Goal: Navigation & Orientation: Find specific page/section

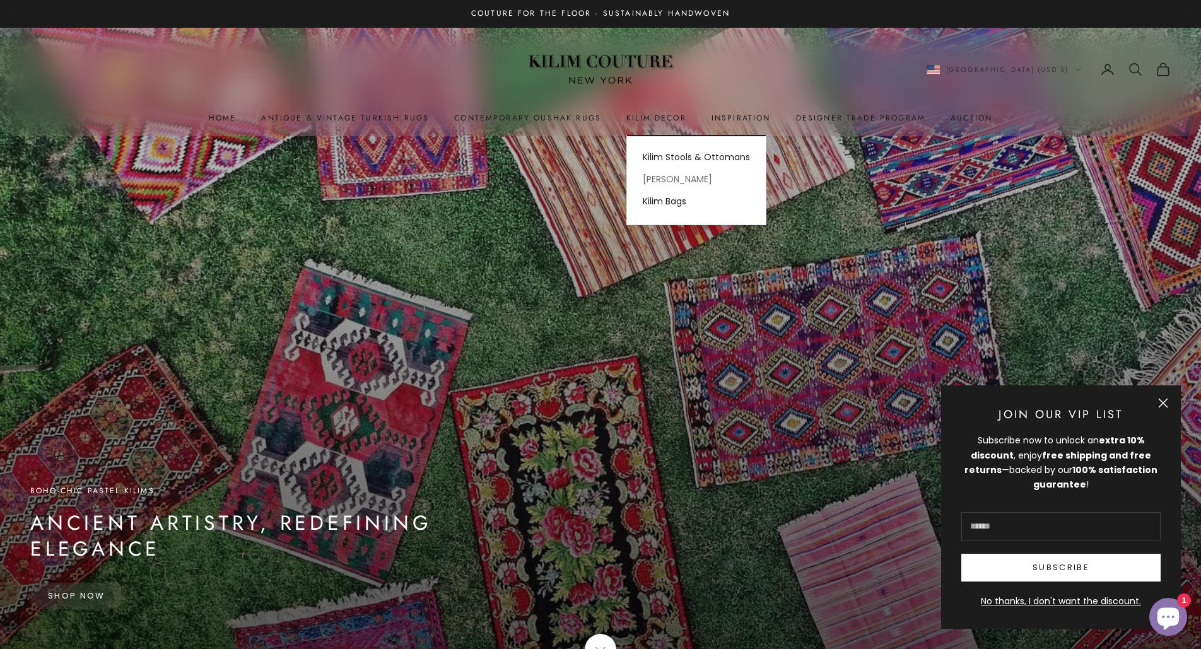
click at [664, 182] on link "[PERSON_NAME]" at bounding box center [696, 179] width 139 height 22
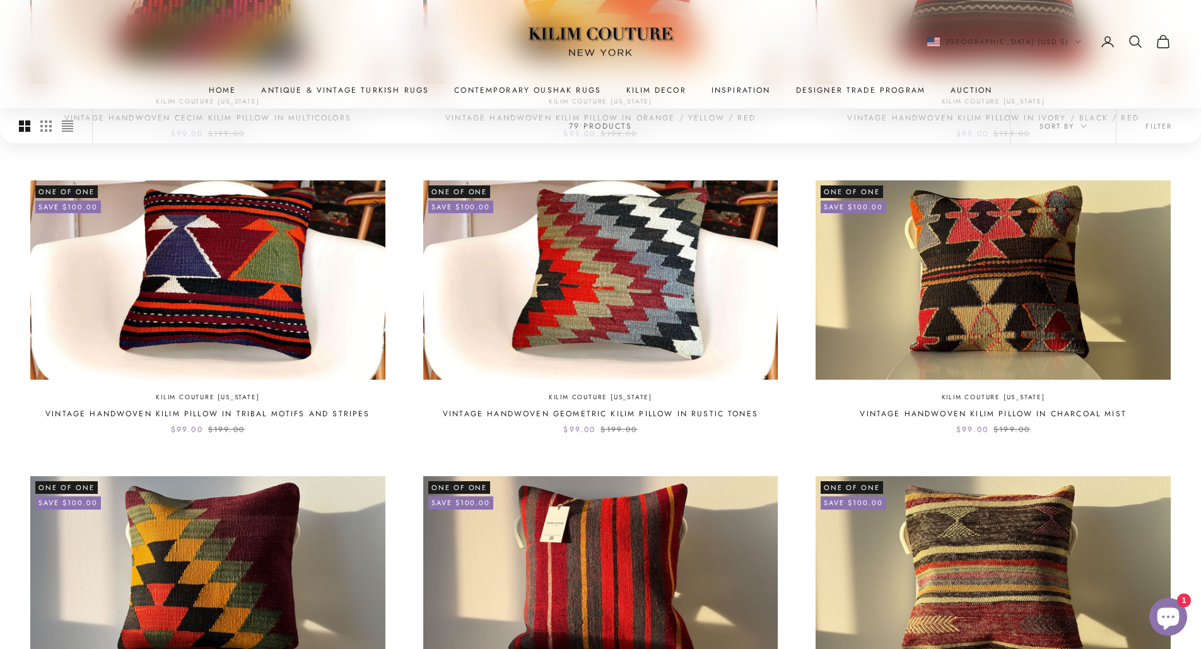
scroll to position [93, 0]
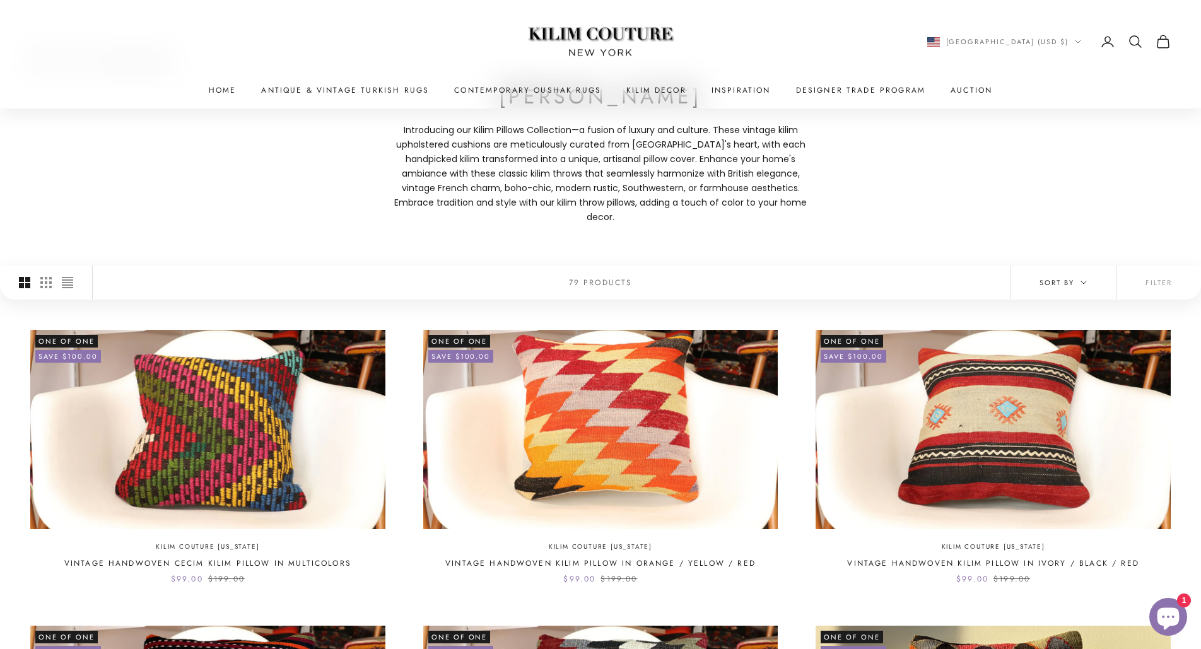
click at [1058, 277] on span "Sort by" at bounding box center [1063, 282] width 47 height 11
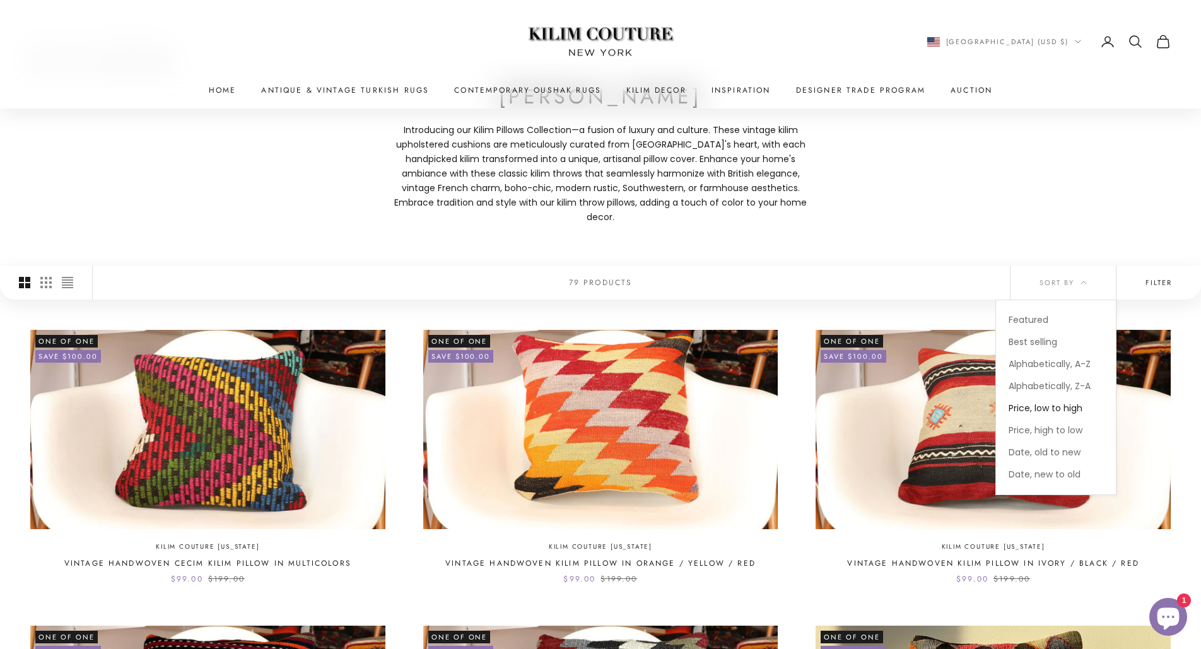
drag, startPoint x: 1129, startPoint y: 247, endPoint x: 1138, endPoint y: 250, distance: 9.4
click at [1128, 246] on div "Home Shop Kilim Pillows Kilim Pillows Introducing our Kilim Pillows Collection …" at bounding box center [600, 154] width 1201 height 221
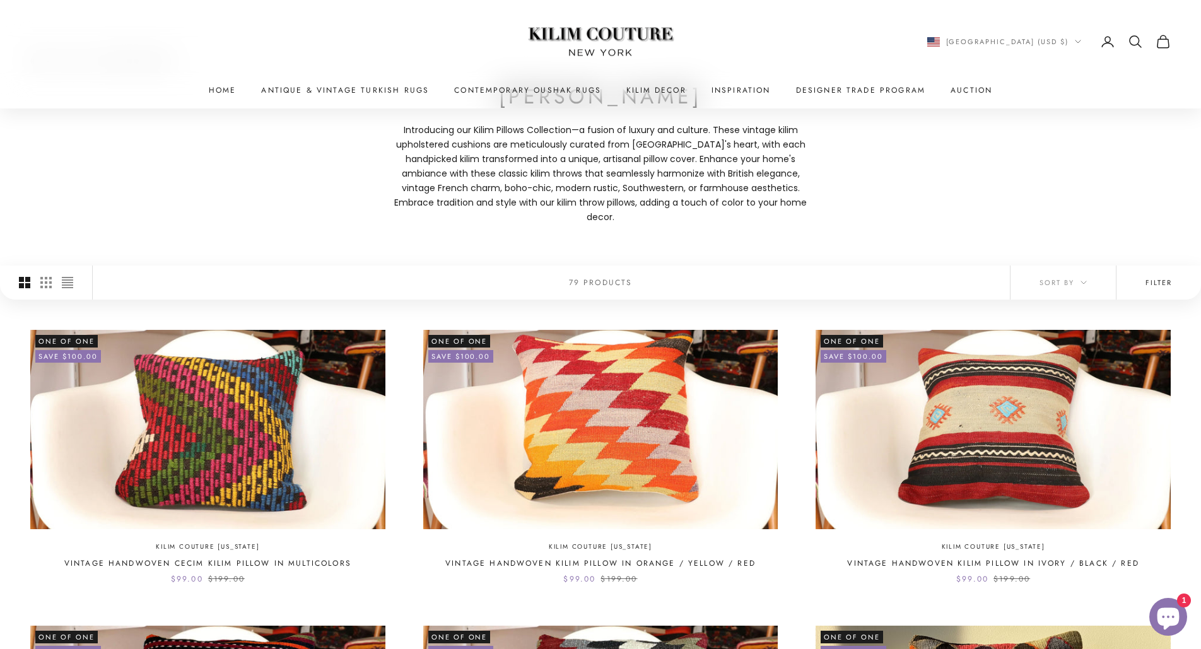
click at [1160, 278] on button "Filter" at bounding box center [1159, 283] width 85 height 34
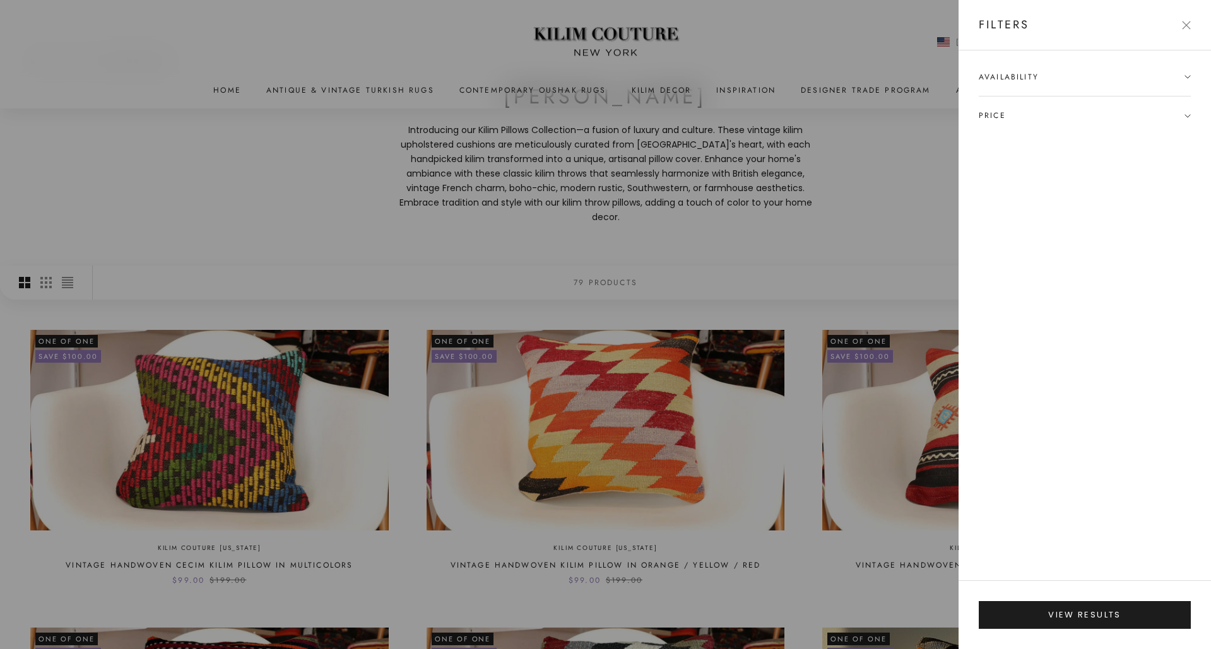
click at [1184, 71] on span "Availability" at bounding box center [1085, 83] width 212 height 25
click at [945, 183] on div at bounding box center [605, 324] width 1211 height 649
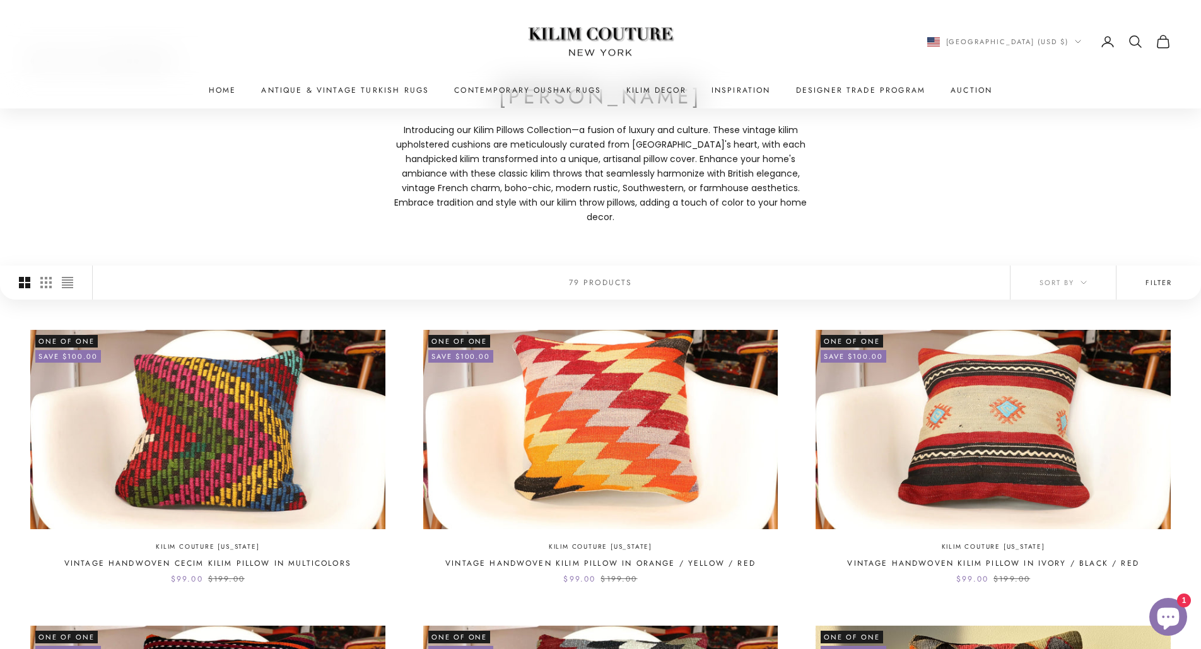
click at [1177, 266] on button "Filter" at bounding box center [1159, 283] width 85 height 34
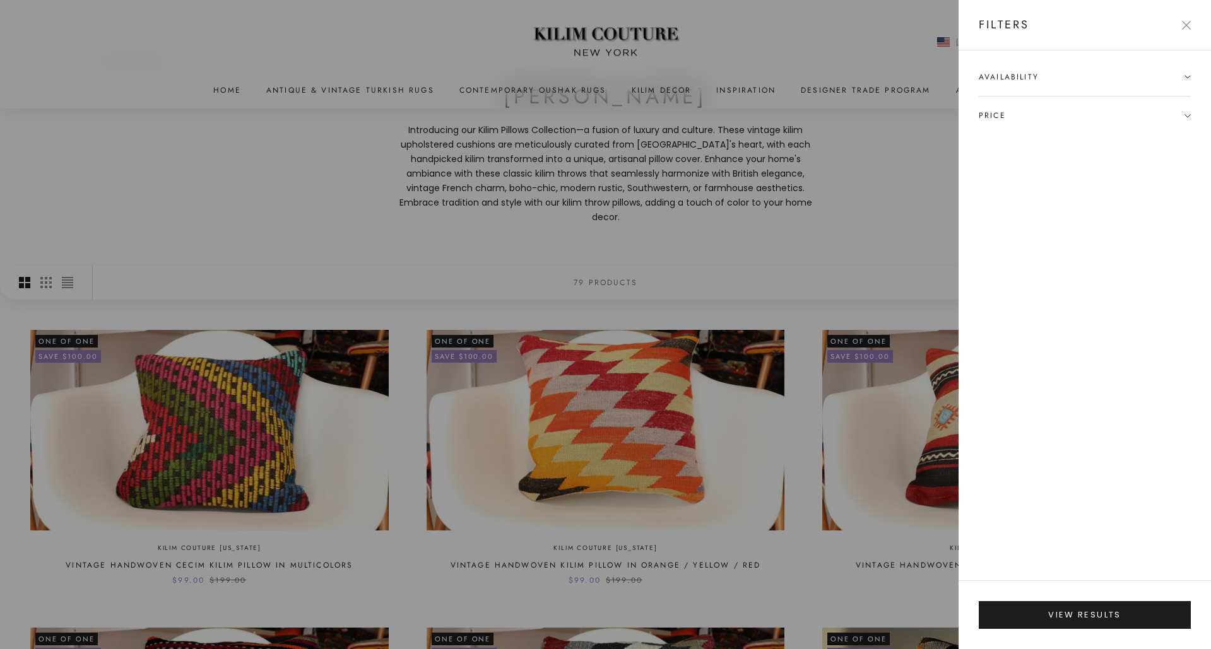
click at [1082, 81] on span "Availability" at bounding box center [1085, 83] width 212 height 25
click at [1022, 107] on label "In stock only" at bounding box center [1036, 100] width 55 height 15
click at [906, 158] on div at bounding box center [605, 324] width 1211 height 649
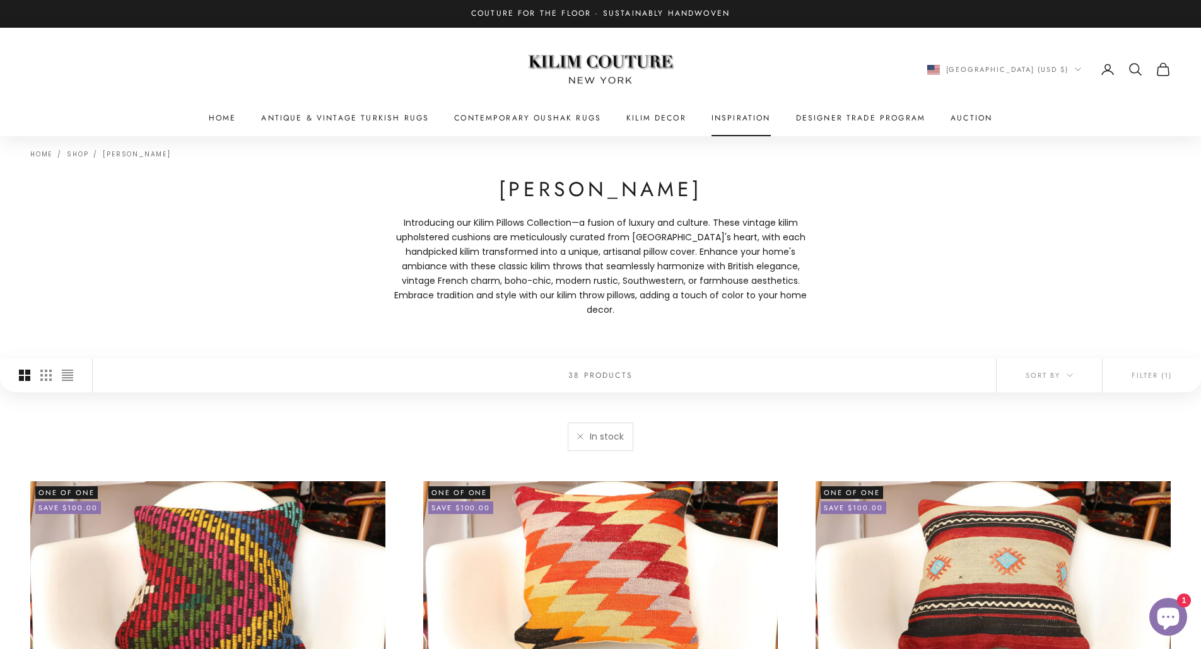
click at [748, 121] on link "Inspiration" at bounding box center [741, 118] width 59 height 13
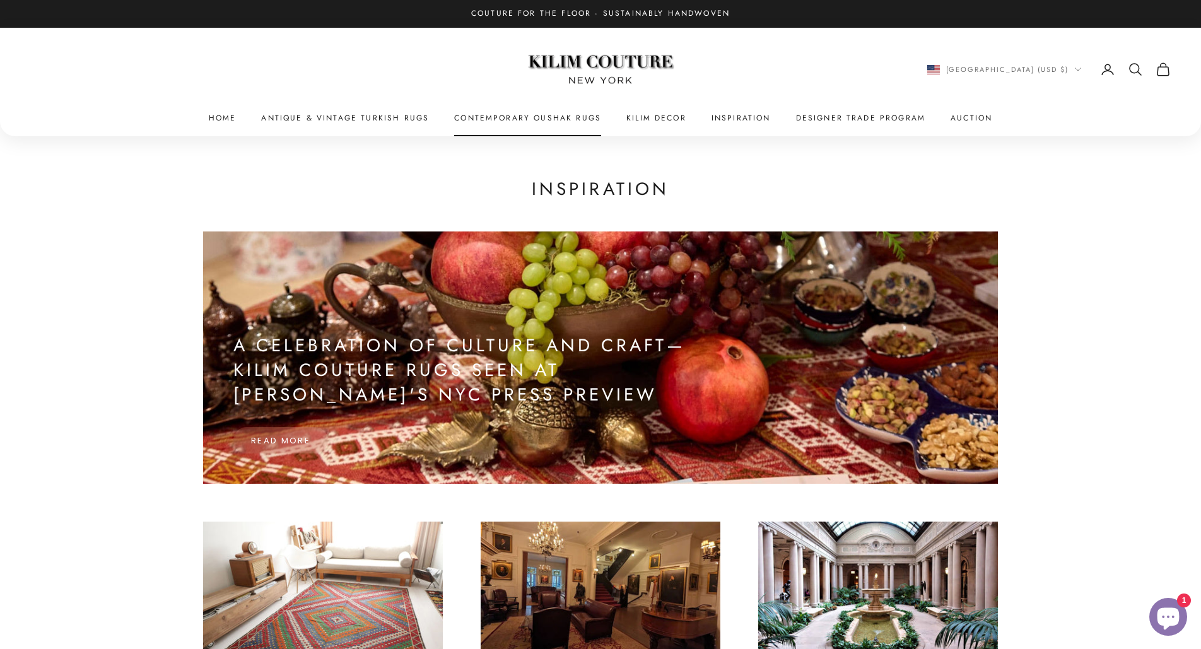
click at [510, 120] on link "Contemporary Oushak Rugs" at bounding box center [527, 118] width 147 height 13
